Goal: Task Accomplishment & Management: Complete application form

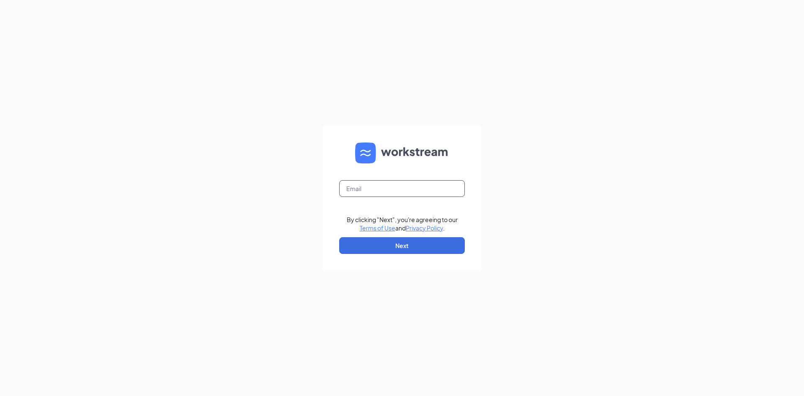
click at [376, 185] on input "text" at bounding box center [402, 188] width 126 height 17
type input "[EMAIL_ADDRESS][DOMAIN_NAME]"
click at [406, 239] on button "Next" at bounding box center [402, 245] width 126 height 17
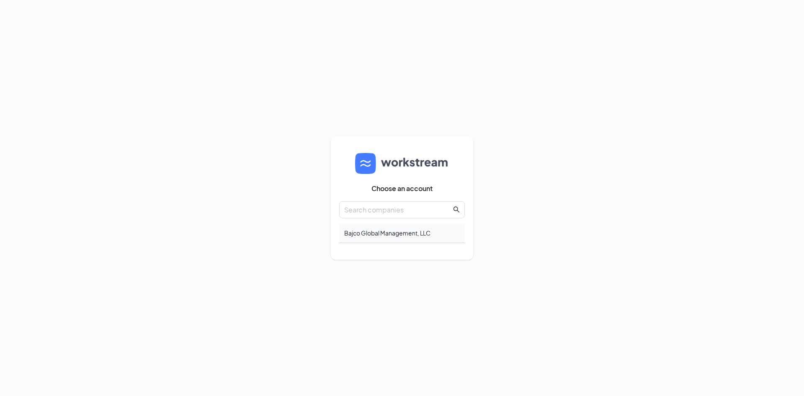
click at [401, 238] on div "Bajco Global Management, LLC" at bounding box center [402, 233] width 126 height 20
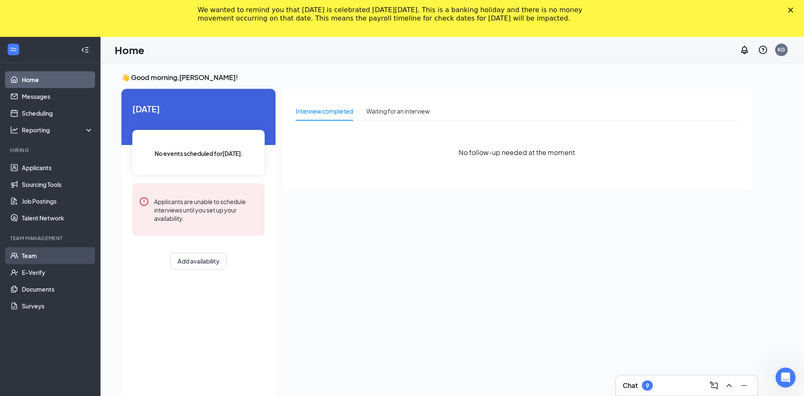
click at [44, 256] on link "Team" at bounding box center [58, 255] width 72 height 17
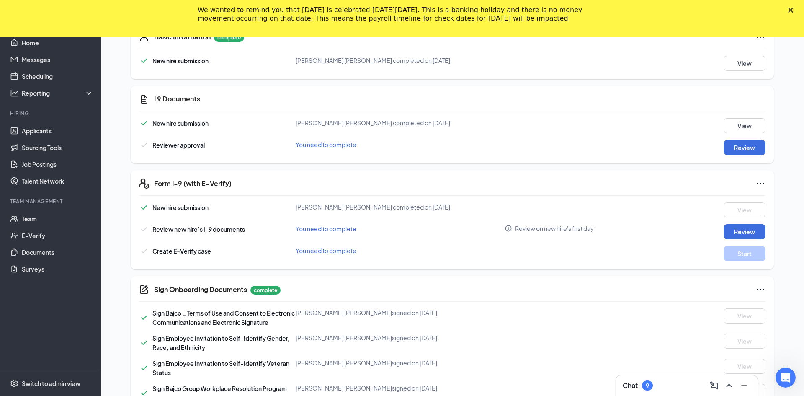
scroll to position [220, 0]
click at [751, 232] on button "Review" at bounding box center [744, 231] width 42 height 15
type input "08/24/2025"
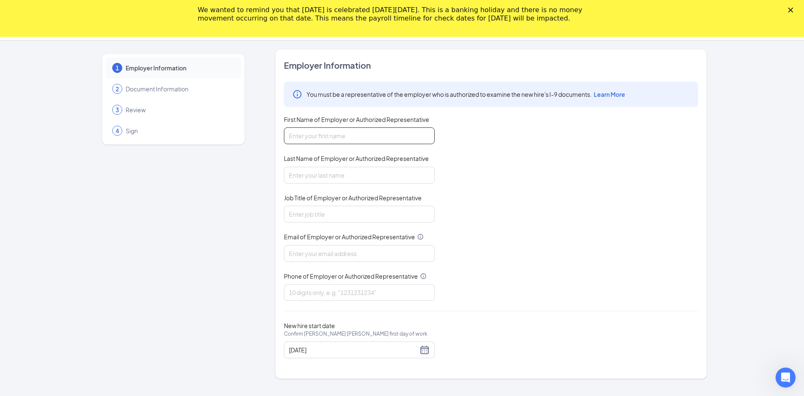
click at [416, 143] on input "First Name of Employer or Authorized Representative" at bounding box center [359, 135] width 151 height 17
type input "Kaylee"
type input "Granatir"
type input "General Manager"
click at [343, 262] on div "You must be a representative of the employer who is authorized to examine the n…" at bounding box center [491, 191] width 414 height 219
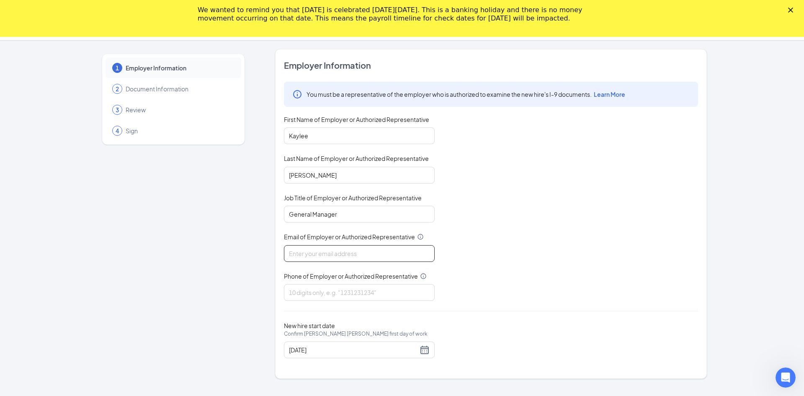
click at [343, 260] on input "Email of Employer or Authorized Representative" at bounding box center [359, 253] width 151 height 17
click at [331, 255] on input "979@bajco.nit" at bounding box center [359, 253] width 151 height 17
type input "979@bajco.net"
type input "4193987777"
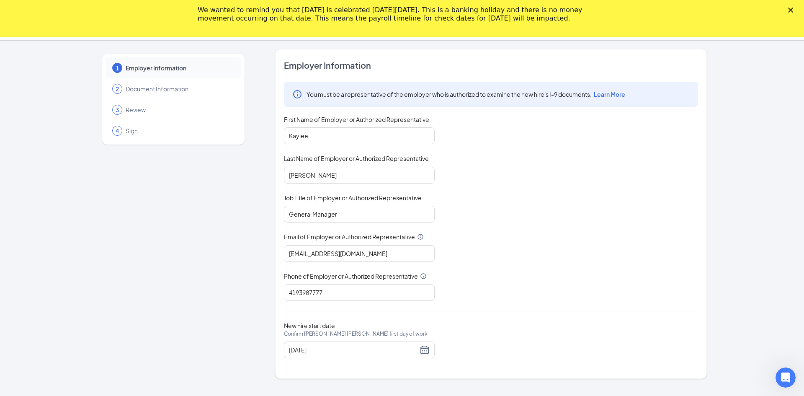
click at [709, 251] on div "1 Employer Information 2 Document Information 3 Review 4 Sign Employer Informat…" at bounding box center [401, 213] width 643 height 329
click at [614, 265] on div "You must be a representative of the employer who is authorized to examine the n…" at bounding box center [491, 191] width 414 height 219
click at [177, 90] on span "Document Information" at bounding box center [179, 89] width 107 height 8
click at [428, 349] on div "08/24/2025" at bounding box center [359, 350] width 141 height 10
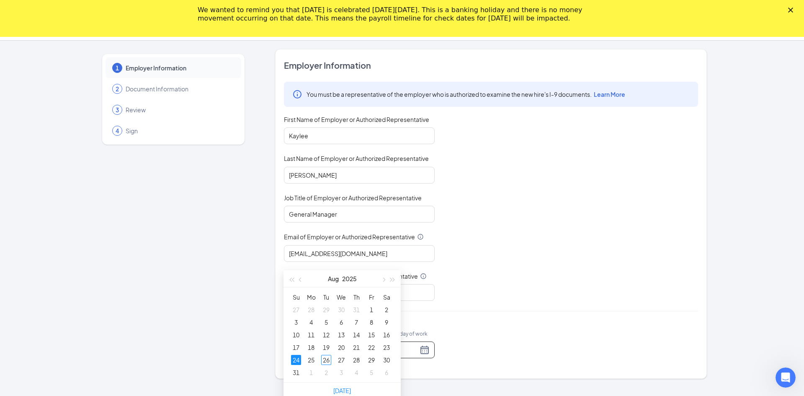
scroll to position [486, 0]
type input "08/26/2025"
click at [329, 359] on div "26" at bounding box center [326, 358] width 10 height 10
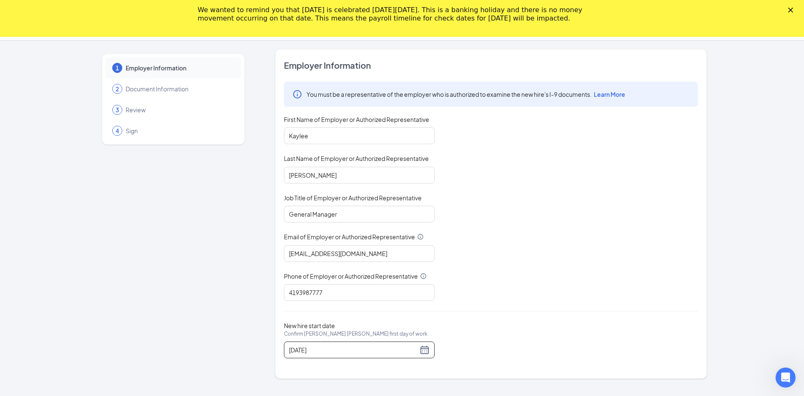
click at [519, 314] on div "Employer Information You must be a representative of the employer who is author…" at bounding box center [491, 213] width 414 height 309
click at [709, 312] on div "1 Employer Information 2 Document Information 3 Review 4 Sign Employer Informat…" at bounding box center [401, 213] width 643 height 329
click at [594, 95] on link "Learn More" at bounding box center [608, 94] width 33 height 8
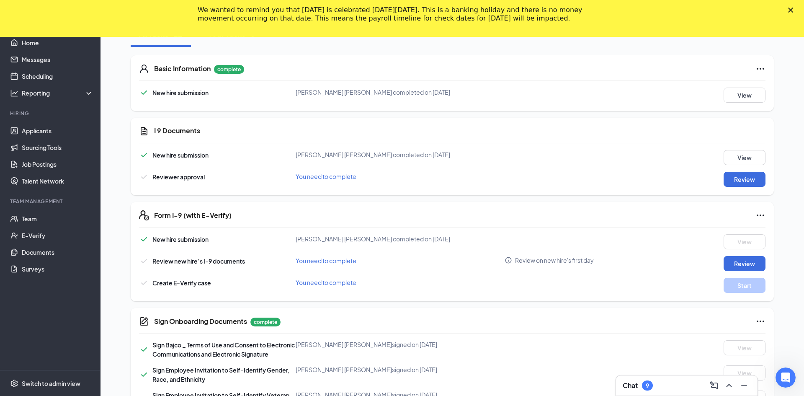
scroll to position [190, 0]
click at [558, 263] on span "Review on new hire's first day" at bounding box center [554, 259] width 79 height 8
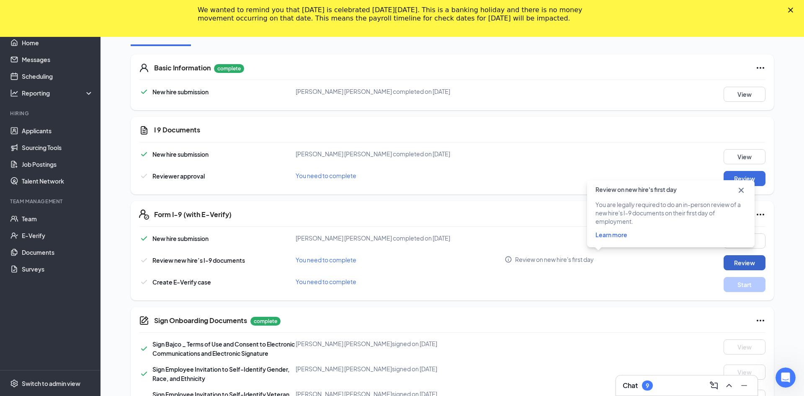
click at [733, 268] on button "Review" at bounding box center [744, 262] width 42 height 15
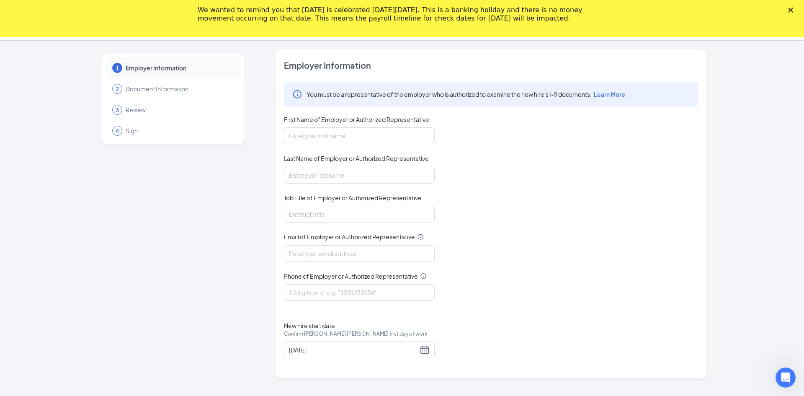
scroll to position [320, 0]
click at [424, 344] on div "08/24/2025" at bounding box center [359, 349] width 151 height 17
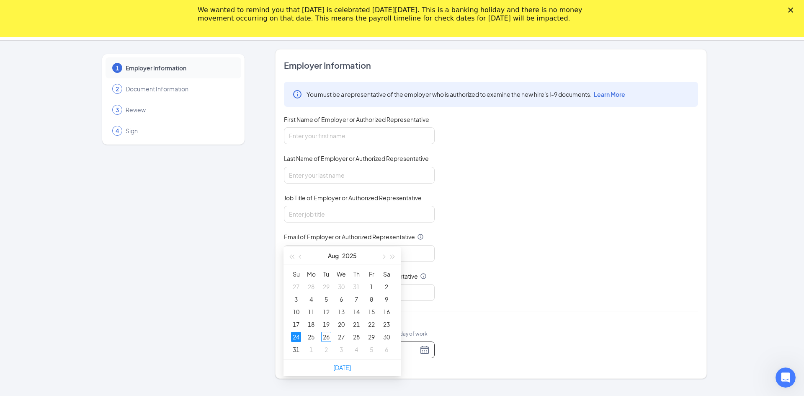
scroll to position [434, 0]
type input "08/28/2025"
click at [362, 335] on td "28" at bounding box center [356, 335] width 15 height 13
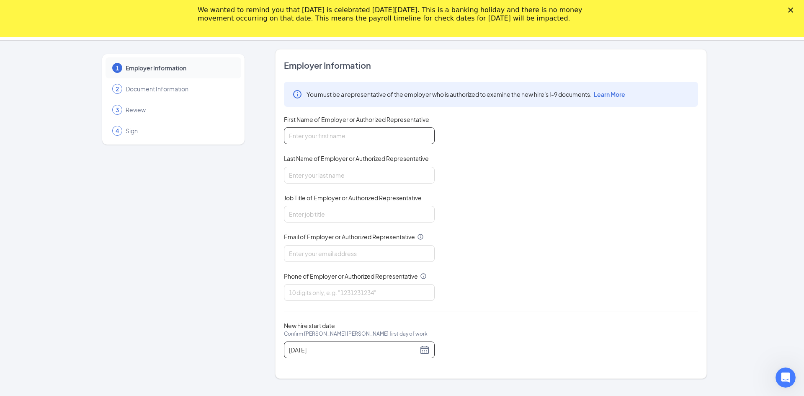
click at [318, 142] on input "First Name of Employer or Authorized Representative" at bounding box center [359, 135] width 151 height 17
type input "Kaylee"
type input "Granatir"
type input "General Manag"
click at [318, 142] on input "Kaylee" at bounding box center [359, 135] width 151 height 17
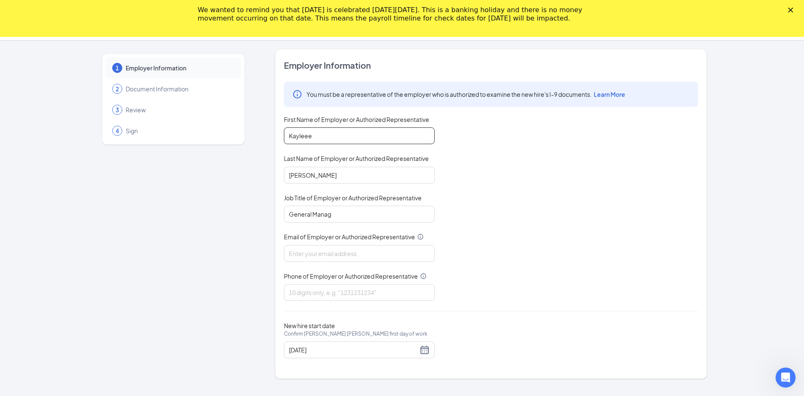
type input "Kaylee"
click at [350, 217] on input "General Manag" at bounding box center [359, 214] width 151 height 17
type input "General Manager"
click at [343, 256] on input "Email of Employer or Authorized Representative" at bounding box center [359, 253] width 151 height 17
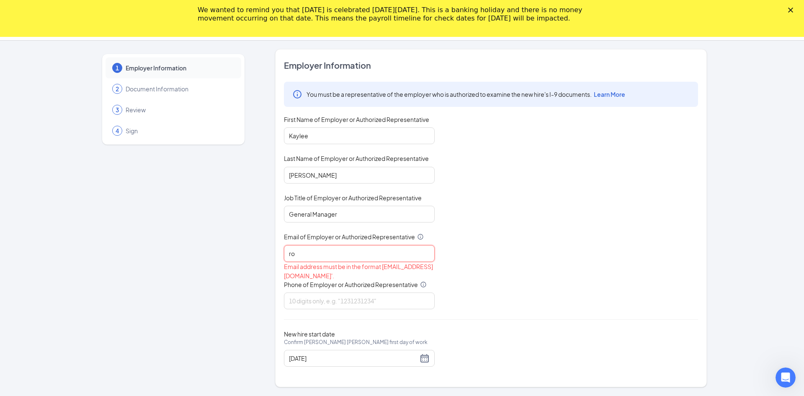
type input "r"
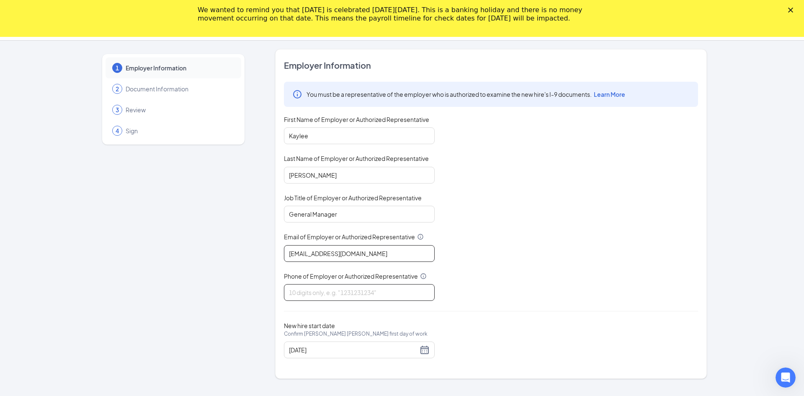
type input "979@bajco.net"
click at [328, 292] on input "Phone of Employer or Authorized Representative" at bounding box center [359, 292] width 151 height 17
type input "4193897777"
click at [120, 87] on div "2" at bounding box center [117, 89] width 10 height 10
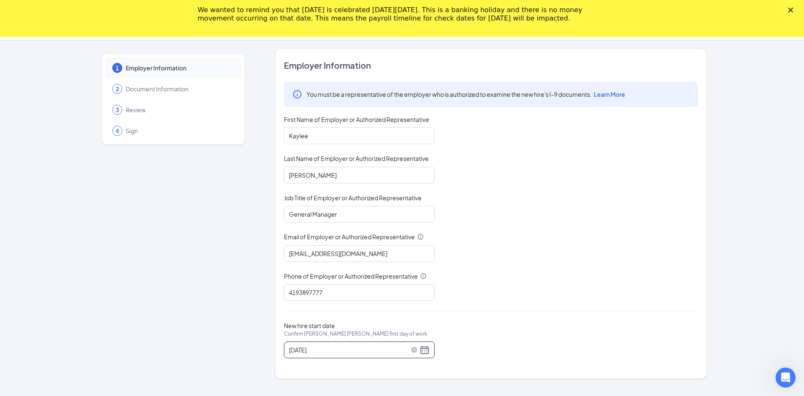
click at [420, 351] on div "08/28/2025" at bounding box center [359, 350] width 141 height 10
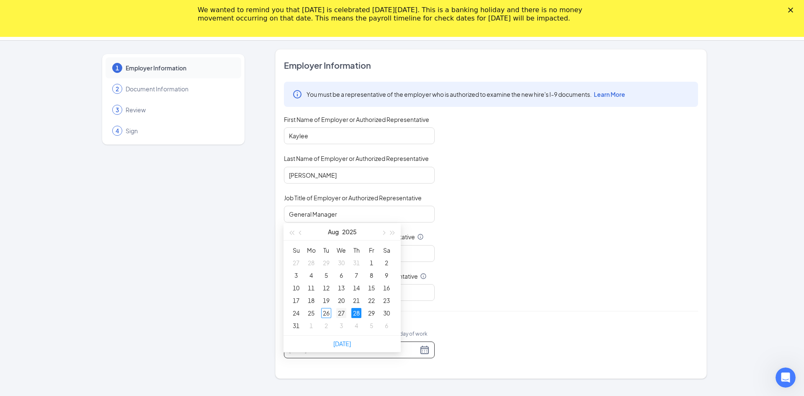
type input "08/27/2025"
click at [337, 308] on div "27" at bounding box center [341, 313] width 10 height 10
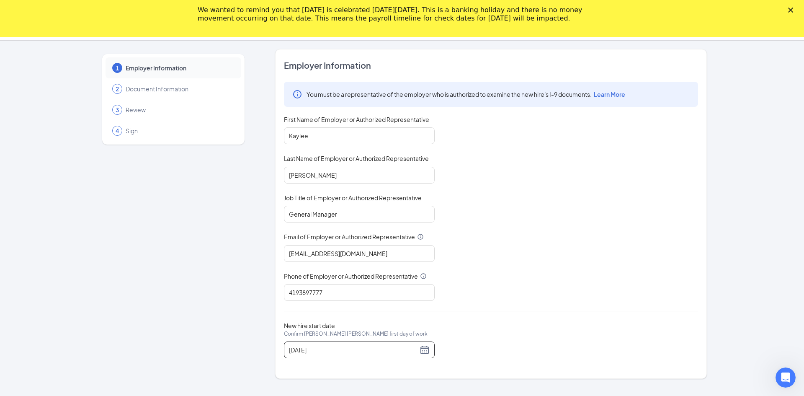
click at [430, 316] on div "Employer Information You must be a representative of the employer who is author…" at bounding box center [491, 213] width 414 height 309
click at [302, 293] on input "4193897777" at bounding box center [359, 292] width 151 height 17
type input "4193897777"
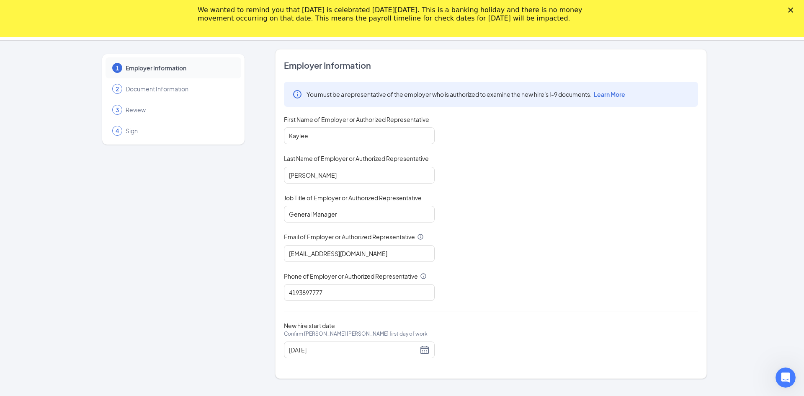
click at [169, 89] on span "Document Information" at bounding box center [179, 89] width 107 height 8
click at [791, 10] on polygon "Close" at bounding box center [790, 10] width 5 height 5
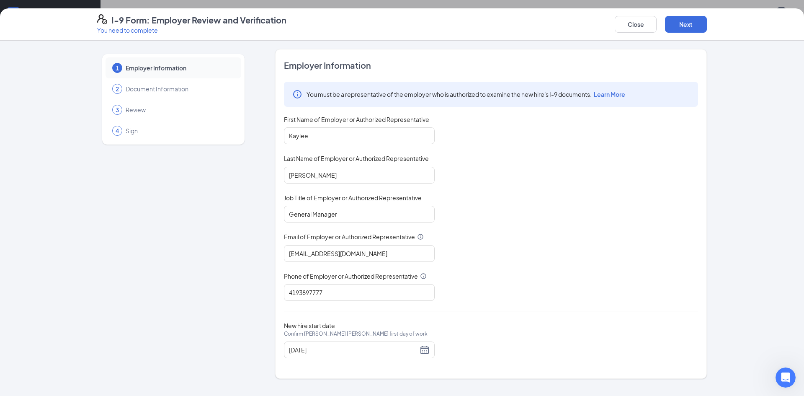
scroll to position [540, 0]
click at [117, 93] on div "2" at bounding box center [117, 89] width 10 height 10
click at [689, 32] on button "Next" at bounding box center [686, 24] width 42 height 17
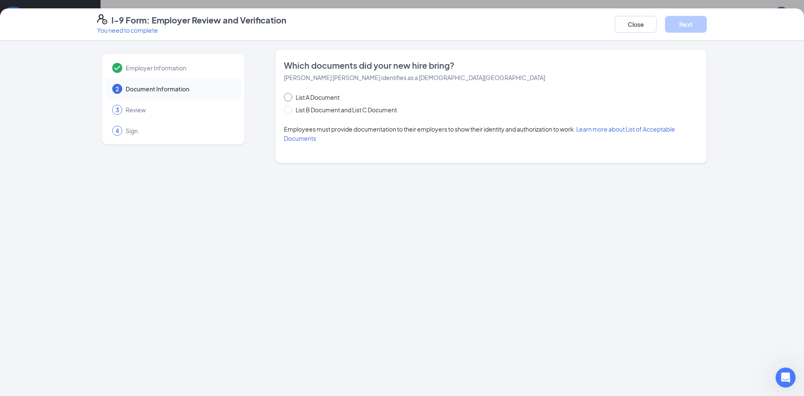
click at [296, 96] on span "List A Document" at bounding box center [317, 97] width 51 height 9
click at [290, 96] on input "List A Document" at bounding box center [287, 96] width 6 height 6
radio input "true"
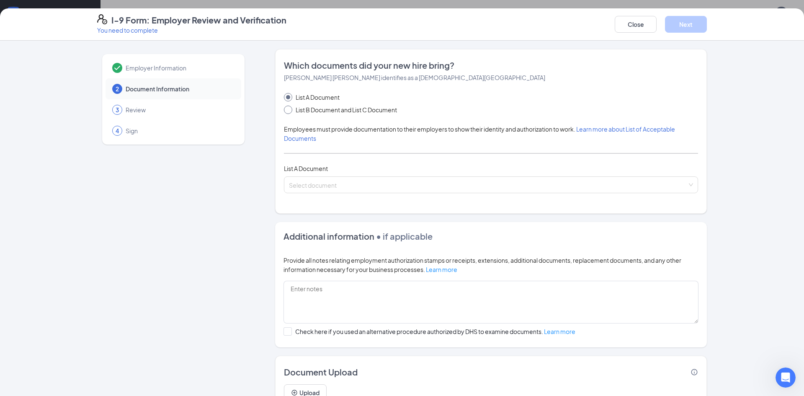
click at [291, 107] on span at bounding box center [288, 109] width 8 height 8
click at [290, 107] on input "List B Document and List C Document" at bounding box center [287, 108] width 6 height 6
radio input "true"
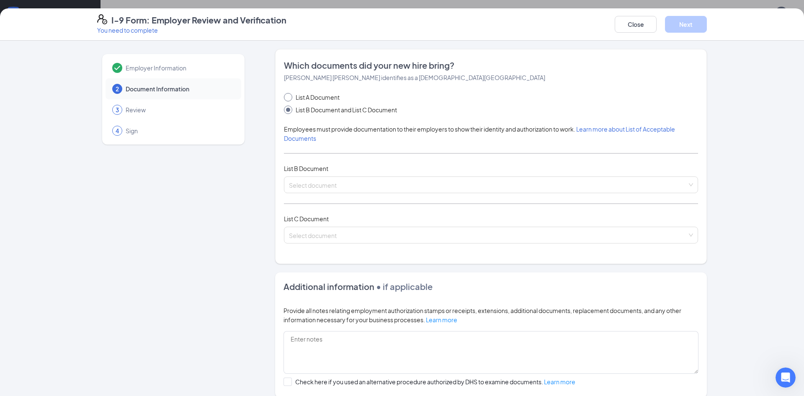
click at [291, 96] on span at bounding box center [288, 97] width 8 height 8
click at [290, 96] on input "List A Document" at bounding box center [287, 96] width 6 height 6
radio input "true"
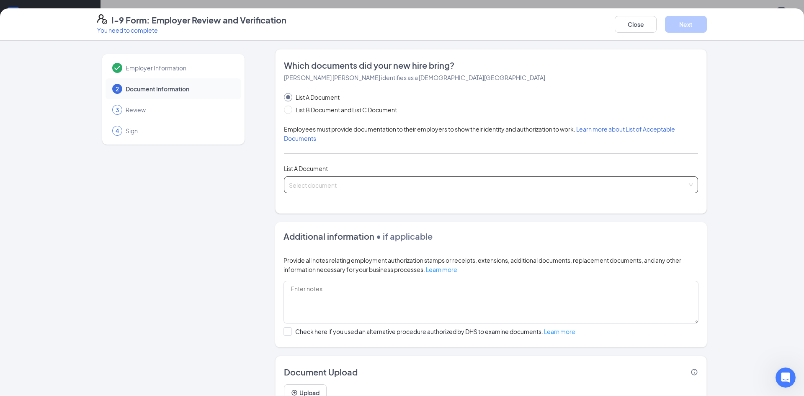
click at [352, 192] on span at bounding box center [488, 185] width 398 height 16
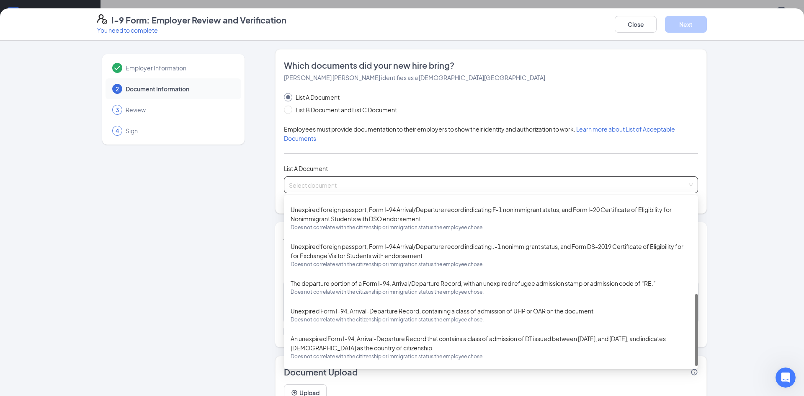
scroll to position [39, 0]
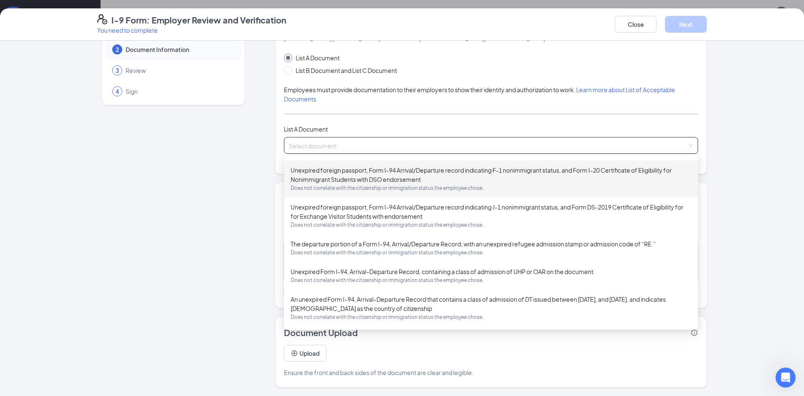
click at [332, 123] on div "List A Document List B Document and List C Document Employees must provide docu…" at bounding box center [491, 103] width 414 height 100
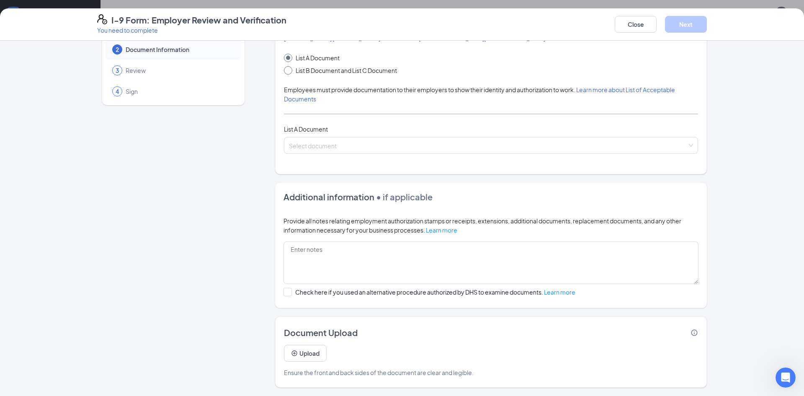
click at [313, 72] on span "List B Document and List C Document" at bounding box center [346, 70] width 108 height 9
click at [290, 72] on input "List B Document and List C Document" at bounding box center [287, 69] width 6 height 6
radio input "true"
radio input "false"
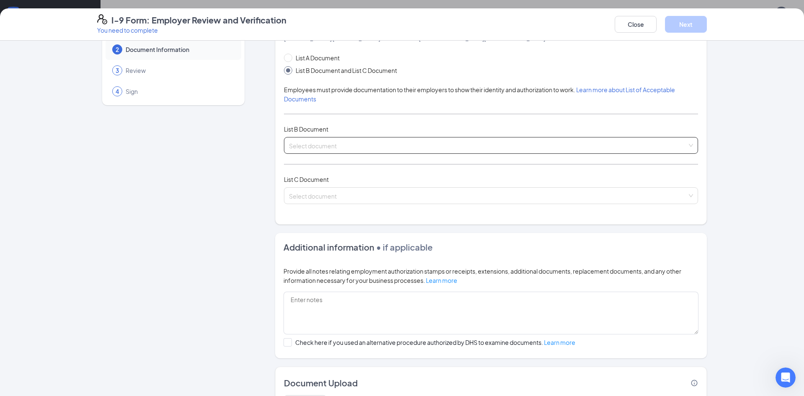
click at [327, 147] on input "search" at bounding box center [488, 143] width 398 height 13
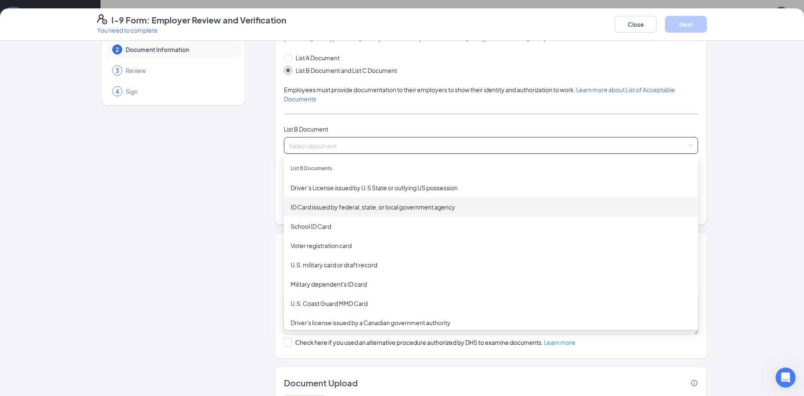
click at [363, 212] on div "ID Card issued by federal, state, or local government agency" at bounding box center [491, 206] width 414 height 19
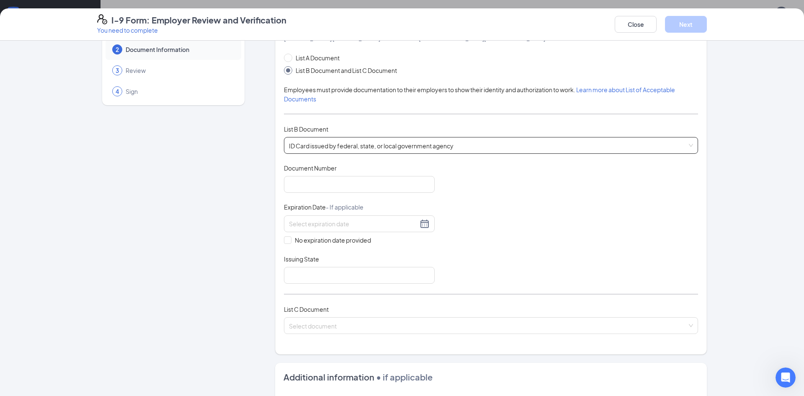
click at [425, 152] on span "ID Card issued by federal, state, or local government agency" at bounding box center [491, 145] width 404 height 16
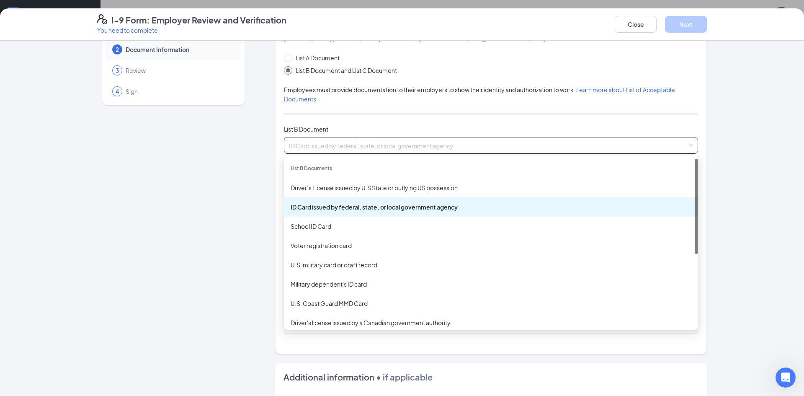
click at [395, 209] on div "ID Card issued by federal, state, or local government agency" at bounding box center [491, 206] width 401 height 9
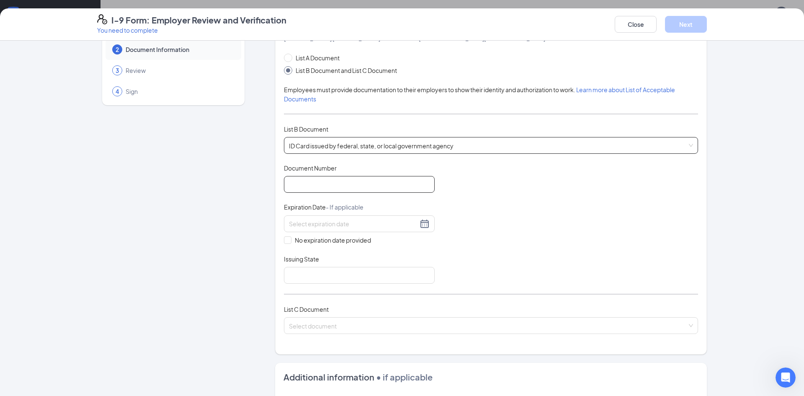
click at [374, 185] on input "Document Number" at bounding box center [359, 184] width 151 height 17
type input "Ul771108"
click at [379, 227] on input at bounding box center [353, 223] width 129 height 9
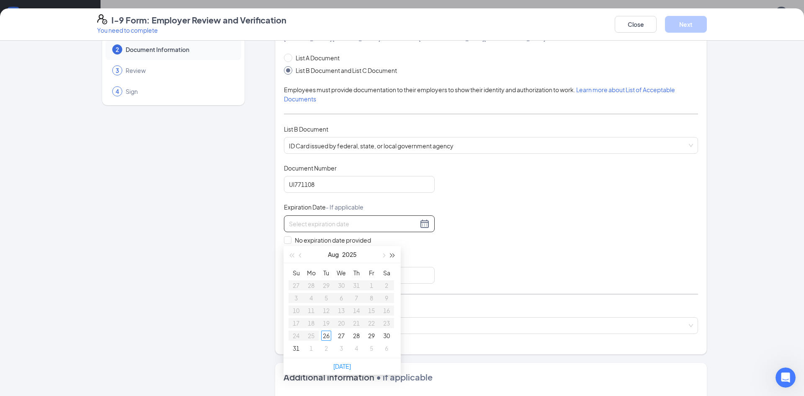
click at [391, 253] on span "button" at bounding box center [393, 255] width 4 height 4
click at [383, 253] on span "button" at bounding box center [383, 255] width 4 height 4
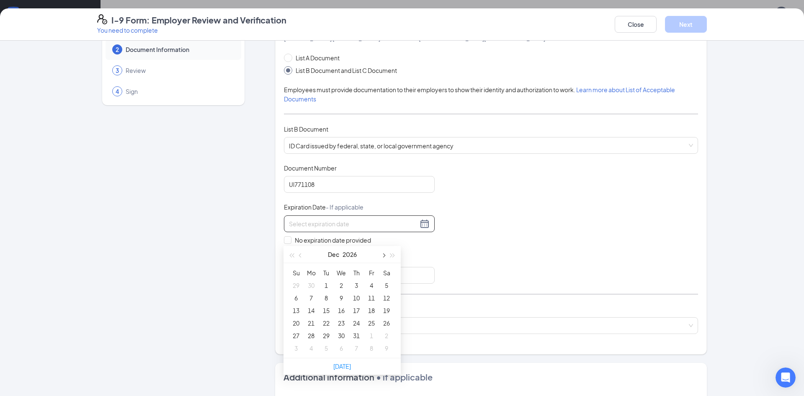
click at [383, 253] on span "button" at bounding box center [383, 255] width 4 height 4
type input "02/09/2027"
click at [327, 293] on div "9" at bounding box center [326, 298] width 10 height 10
click at [334, 278] on input "Issuing State" at bounding box center [359, 275] width 151 height 17
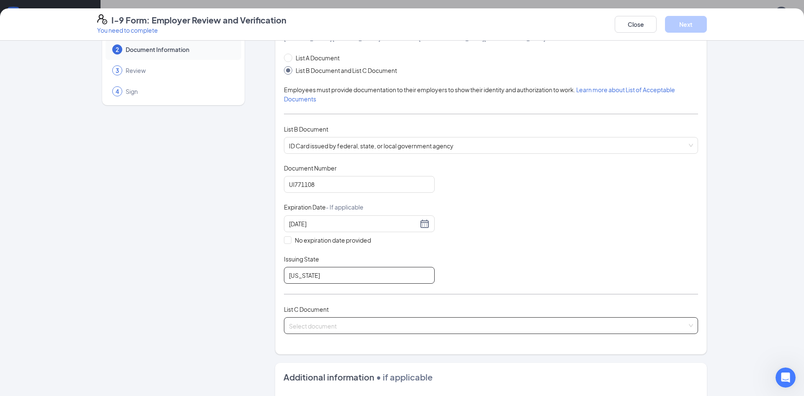
click at [325, 332] on span at bounding box center [488, 325] width 398 height 16
type input "Ohio"
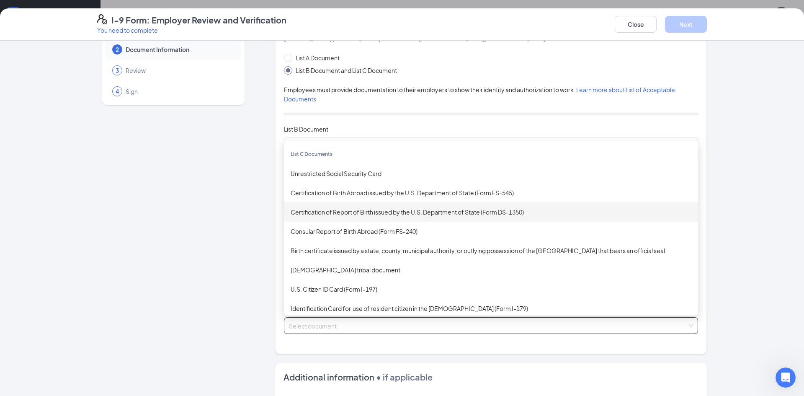
click at [402, 212] on div "Certification of Report of Birth issued by the U.S. Department of State (Form D…" at bounding box center [491, 211] width 401 height 9
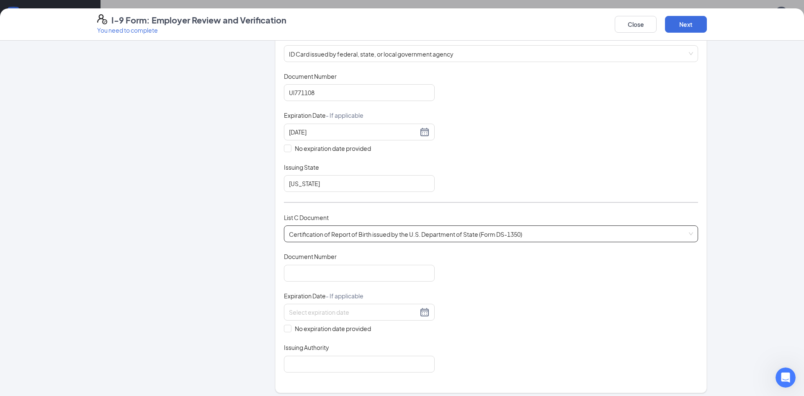
scroll to position [133, 0]
click at [363, 266] on input "Document Number" at bounding box center [359, 271] width 151 height 17
type input "8125271"
click at [289, 328] on span at bounding box center [288, 327] width 8 height 8
click at [289, 328] on input "No expiration date provided" at bounding box center [287, 326] width 6 height 6
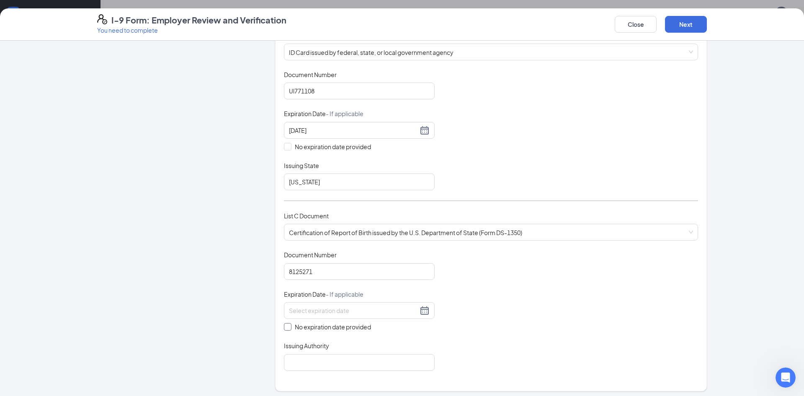
checkbox input "true"
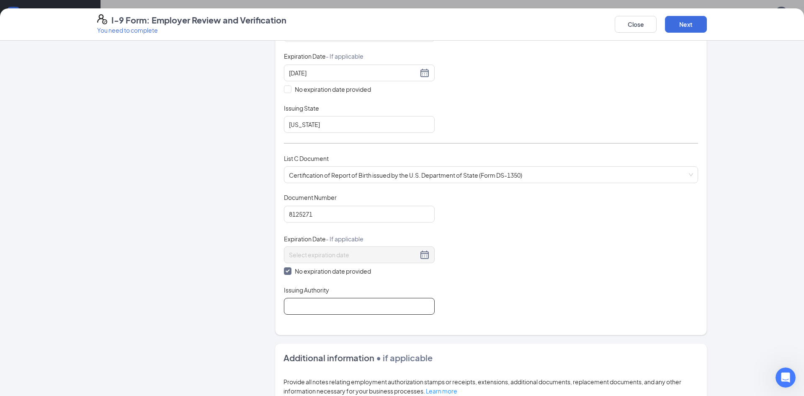
click at [324, 306] on input "Issuing Authority" at bounding box center [359, 306] width 151 height 17
type input "State of Michigan"
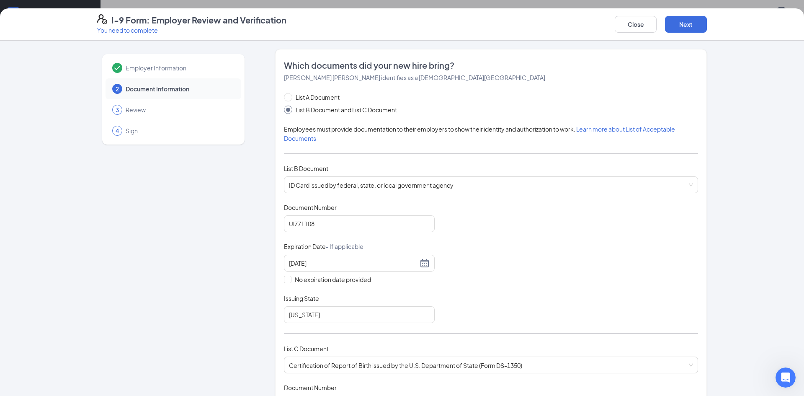
scroll to position [351, 0]
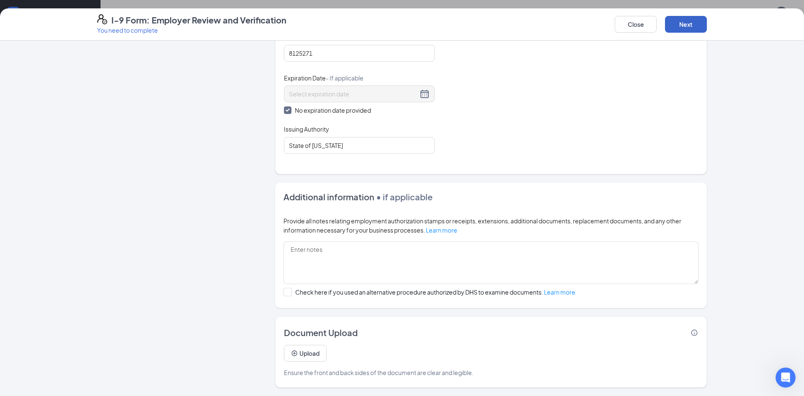
click at [683, 31] on button "Next" at bounding box center [686, 24] width 42 height 17
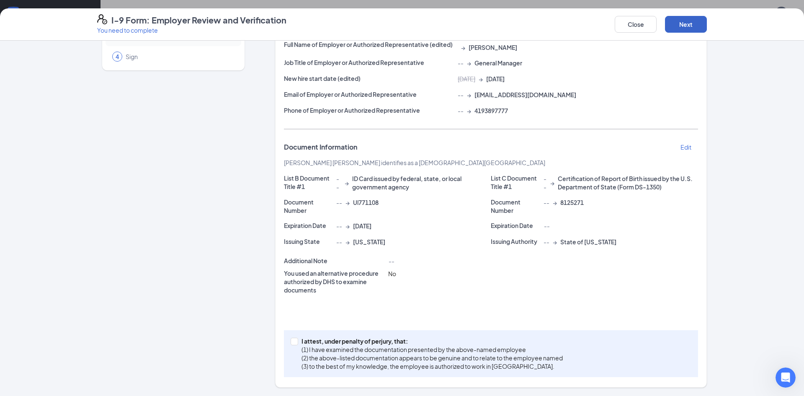
scroll to position [74, 0]
click at [298, 342] on span "I attest, under penalty of perjury, that: (1) I have examined the documentation…" at bounding box center [432, 353] width 268 height 33
click at [296, 342] on input "I attest, under penalty of perjury, that: (1) I have examined the documentation…" at bounding box center [294, 340] width 6 height 6
checkbox input "true"
click at [676, 26] on button "Next" at bounding box center [686, 24] width 42 height 17
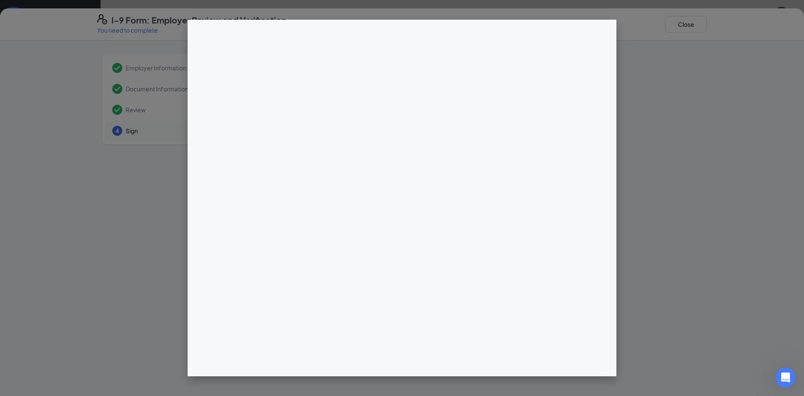
scroll to position [411, 0]
click at [576, 43] on div "Employer Information Document Information Review 4 Sign" at bounding box center [402, 218] width 804 height 355
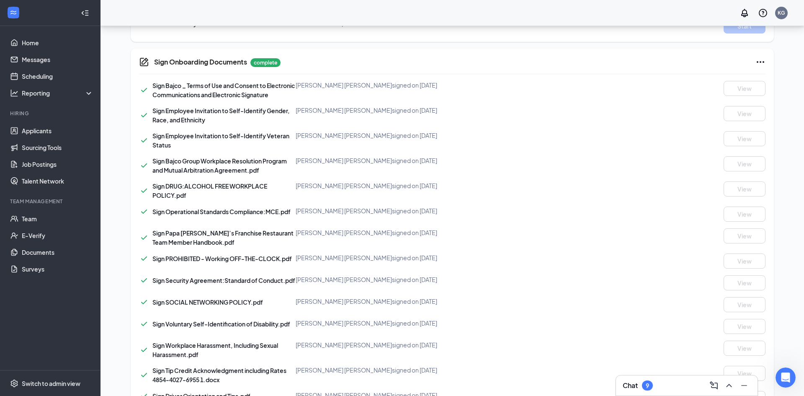
scroll to position [540, 0]
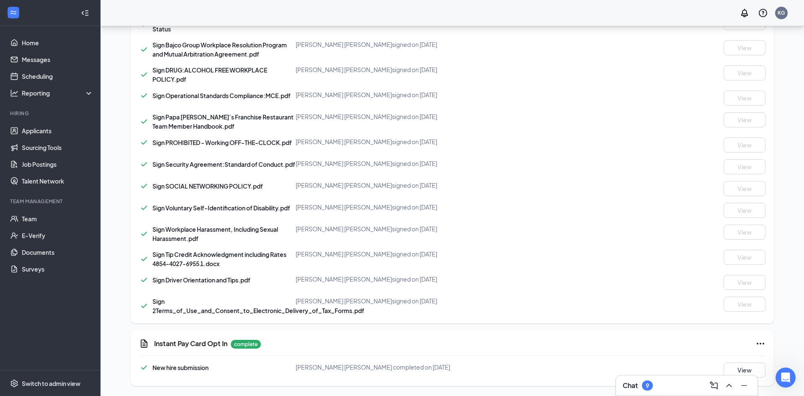
click at [671, 295] on div "Sign Bajco _ Terms of Use and Consent to Electronic Communications and Electron…" at bounding box center [452, 140] width 626 height 350
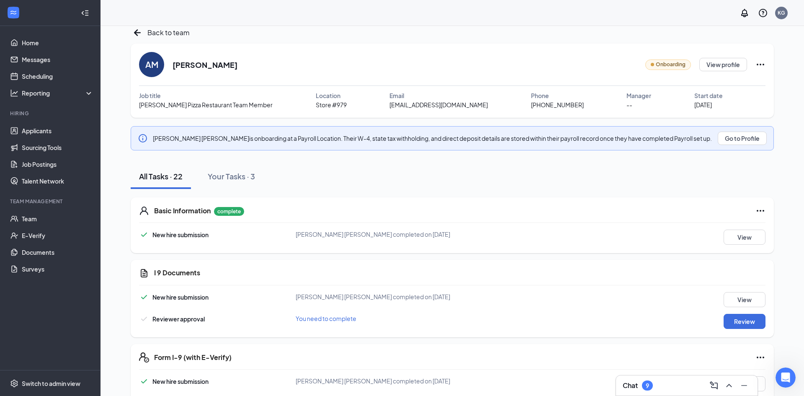
scroll to position [9, 0]
click at [41, 40] on link "Home" at bounding box center [58, 42] width 72 height 17
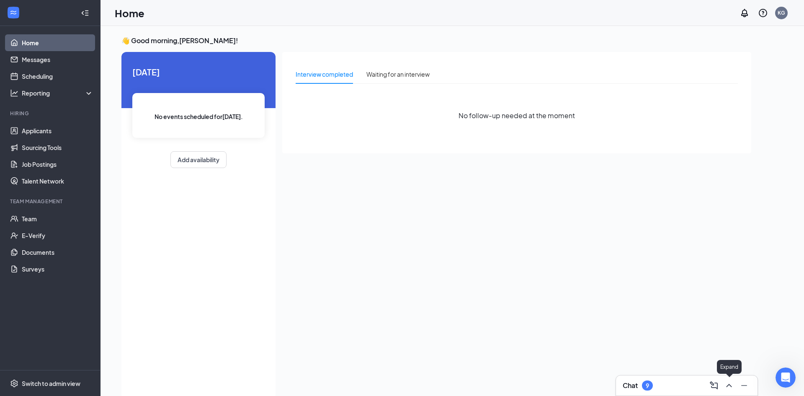
click at [726, 389] on icon "ChevronUp" at bounding box center [729, 385] width 10 height 10
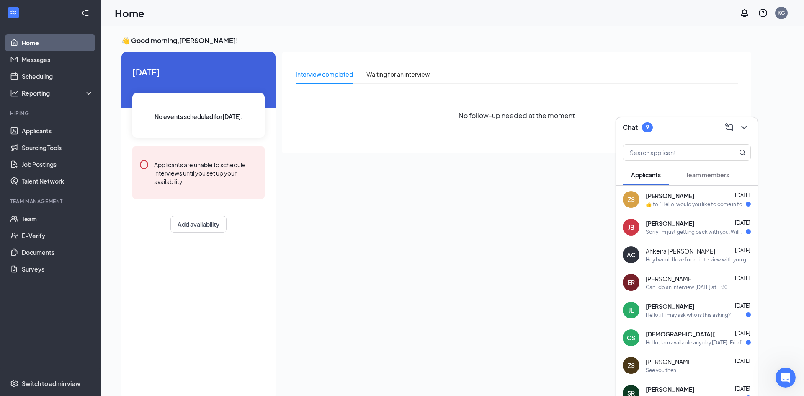
click at [715, 346] on div "CS Christian Shipley Aug 8 Hello, I am available any day next week Mon-Fri afte…" at bounding box center [687, 338] width 142 height 28
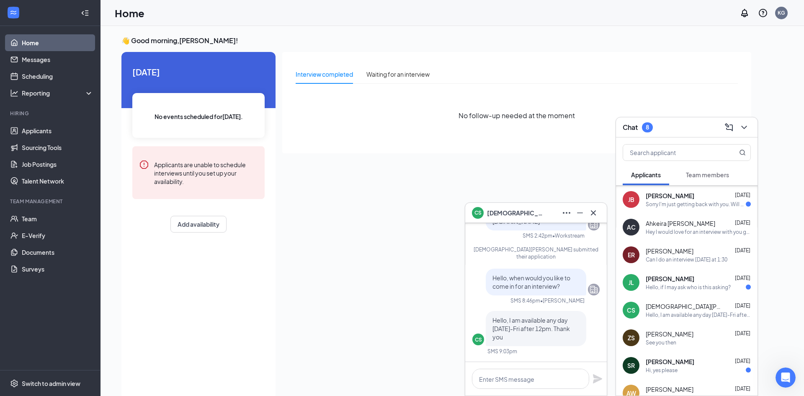
scroll to position [27, 0]
click at [723, 176] on span "Team members" at bounding box center [707, 175] width 43 height 8
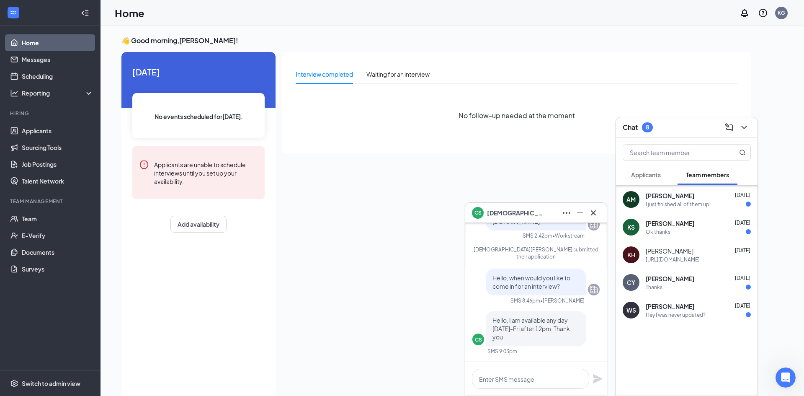
scroll to position [0, 0]
click at [690, 198] on div "Albert Morales Aug 24" at bounding box center [698, 195] width 105 height 8
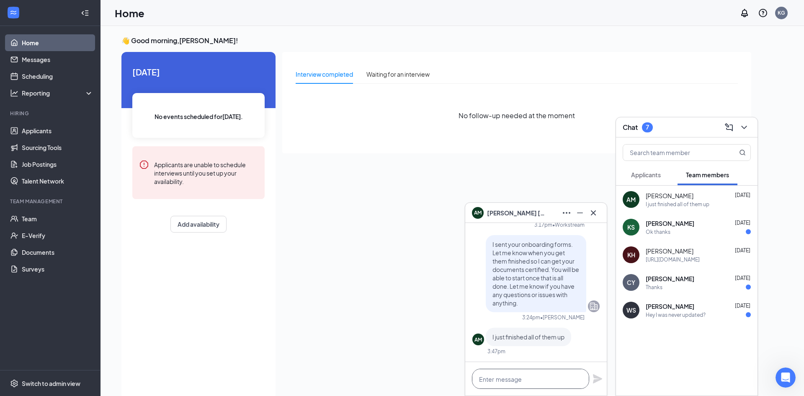
click at [545, 378] on textarea at bounding box center [530, 378] width 117 height 20
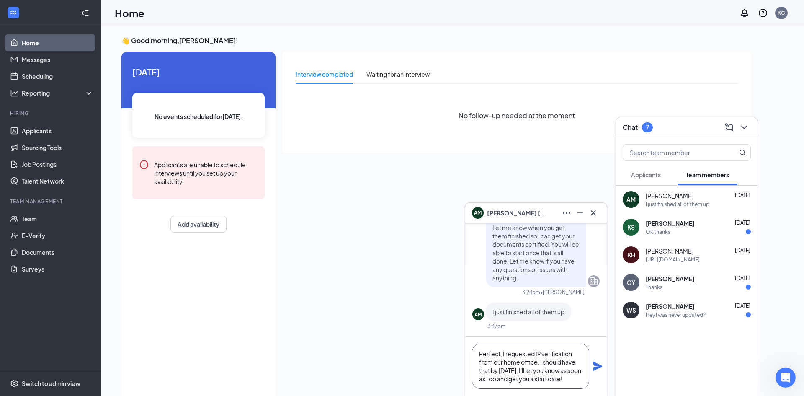
scroll to position [9, 0]
type textarea "Perfect, I requested I9 verification from our home office. I should have that b…"
click at [596, 369] on icon "Plane" at bounding box center [597, 366] width 10 height 10
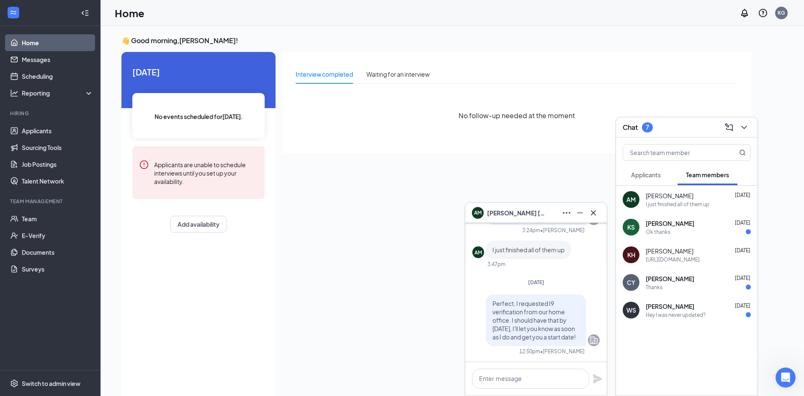
scroll to position [0, 0]
click at [41, 136] on link "Applicants" at bounding box center [58, 130] width 72 height 17
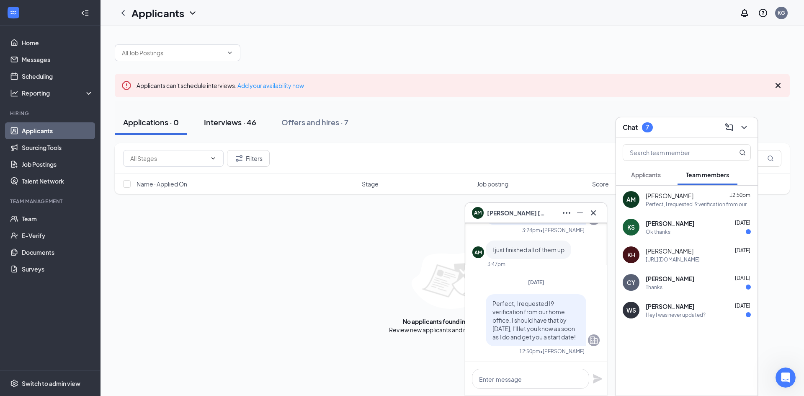
click at [238, 118] on div "Interviews · 46" at bounding box center [230, 122] width 52 height 10
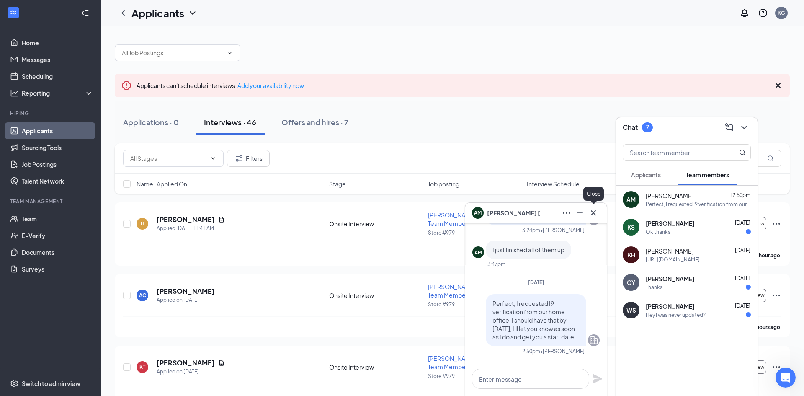
click at [595, 214] on icon "Cross" at bounding box center [593, 213] width 10 height 10
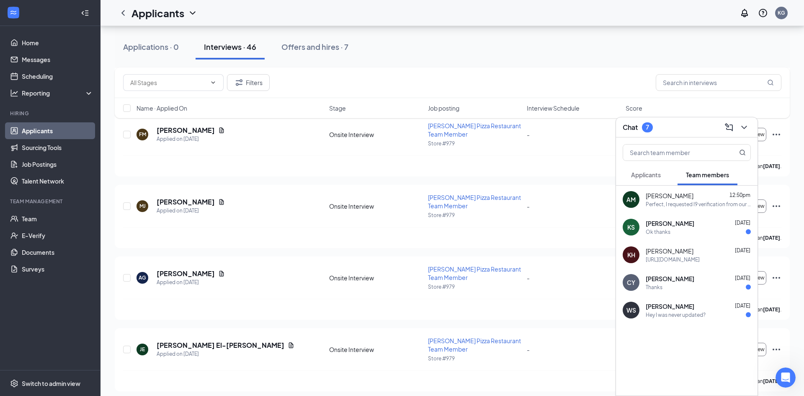
scroll to position [448, 0]
click at [224, 271] on icon "Document" at bounding box center [221, 271] width 5 height 5
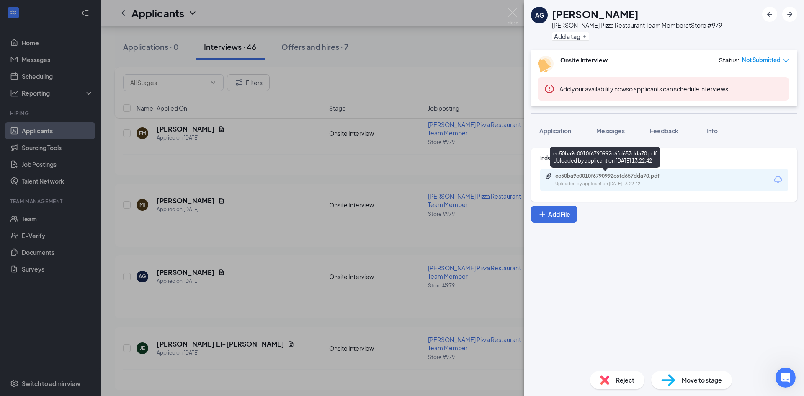
click at [600, 175] on div "ec50ba9c0010f6790992c6fd657dda70.pdf" at bounding box center [613, 175] width 117 height 7
click at [560, 129] on span "Application" at bounding box center [555, 131] width 32 height 8
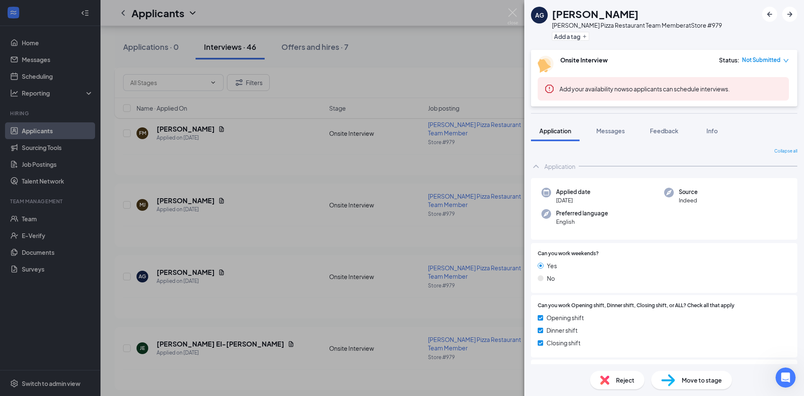
scroll to position [103, 0]
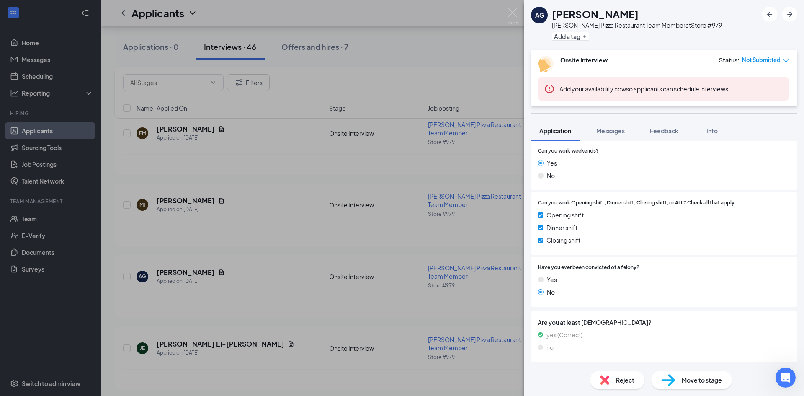
click at [656, 207] on div "Can you work Opening shift, Dinner shift, Closing shift, or ALL? Check all that…" at bounding box center [664, 223] width 253 height 49
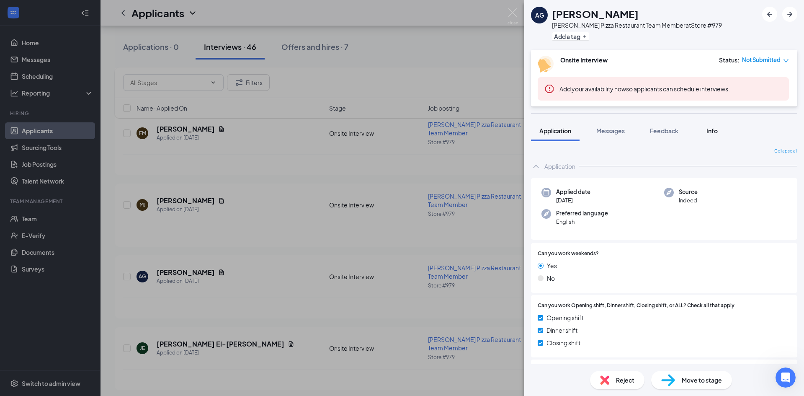
click at [716, 136] on button "Info" at bounding box center [711, 130] width 33 height 21
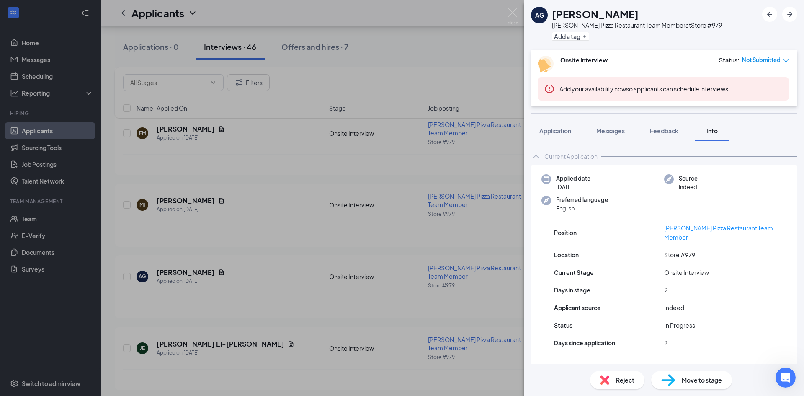
scroll to position [2, 0]
click at [522, 216] on div "AG Anthony Galloway Papa Johns Pizza Restaurant Team Member at Store #979 Add a…" at bounding box center [402, 198] width 804 height 396
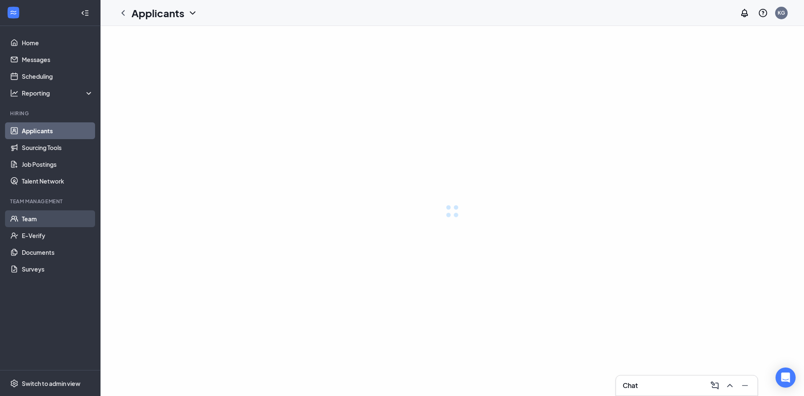
click at [29, 219] on link "Team" at bounding box center [58, 218] width 72 height 17
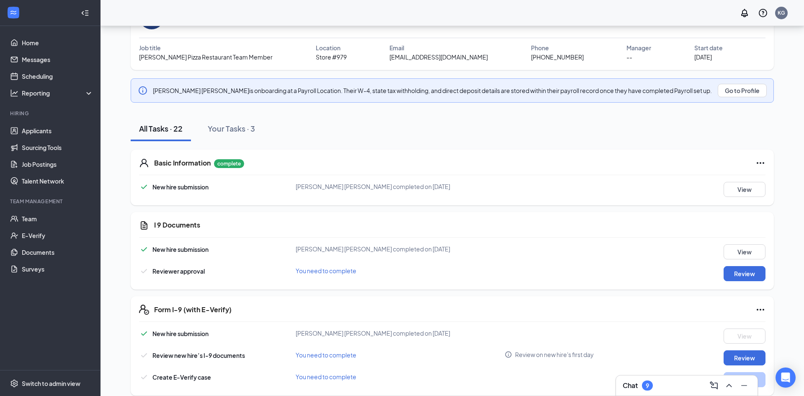
scroll to position [65, 0]
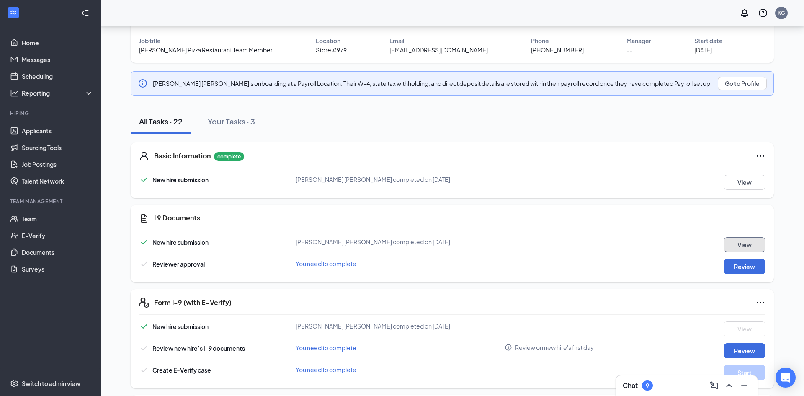
click at [741, 248] on button "View" at bounding box center [744, 244] width 42 height 15
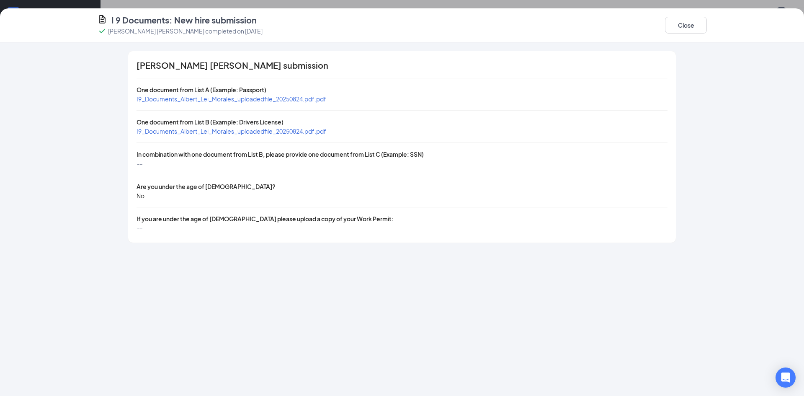
click at [278, 100] on span "I9_Documents_Albert_Lei_Morales_uploadedfile_20250824.pdf.pdf" at bounding box center [231, 99] width 190 height 8
click at [230, 136] on div "[PERSON_NAME] [PERSON_NAME] submission One document from List A (Example: Passp…" at bounding box center [402, 146] width 548 height 191
click at [229, 135] on div "I9_Documents_Albert_Lei_Morales_uploadedfile_20250824.pdf.pdf" at bounding box center [231, 130] width 190 height 9
click at [228, 131] on span "I9_Documents_Albert_Lei_Morales_uploadedfile_20250824.pdf.pdf" at bounding box center [231, 131] width 190 height 8
